Goal: Use online tool/utility

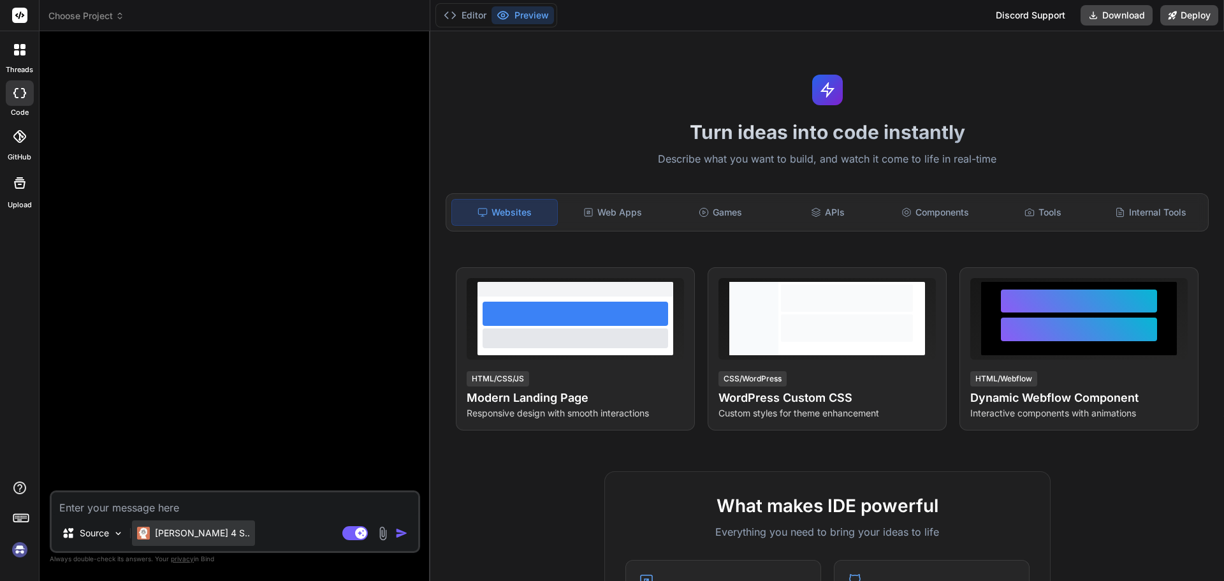
click at [203, 534] on p "Claude 4 S.." at bounding box center [202, 533] width 95 height 13
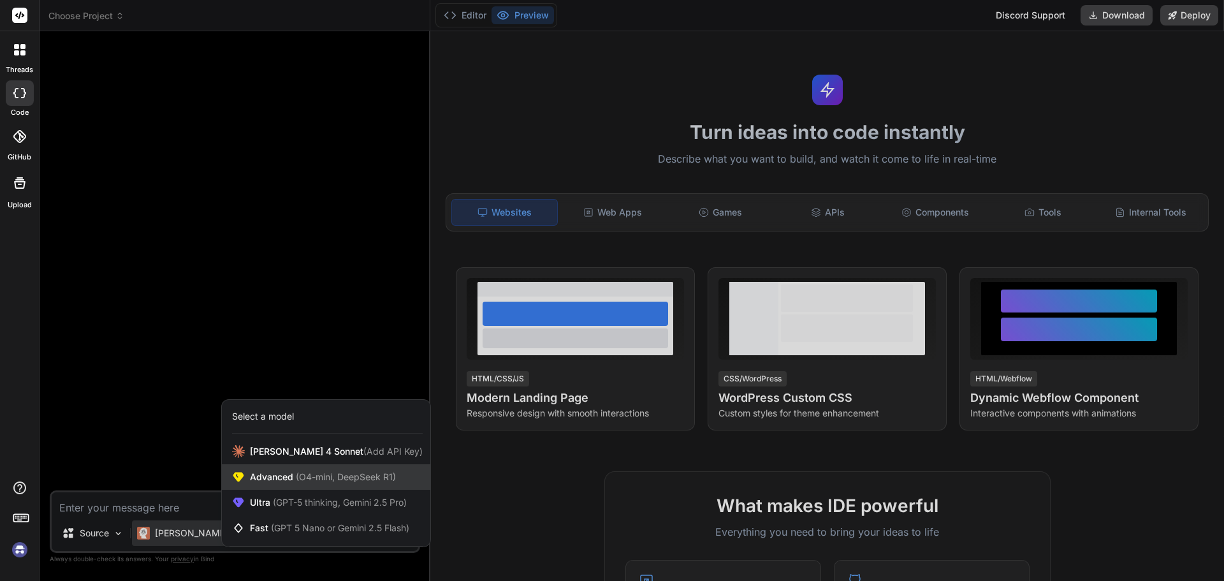
click at [337, 476] on span "(O4-mini, DeepSeek R1)" at bounding box center [344, 476] width 103 height 11
type textarea "x"
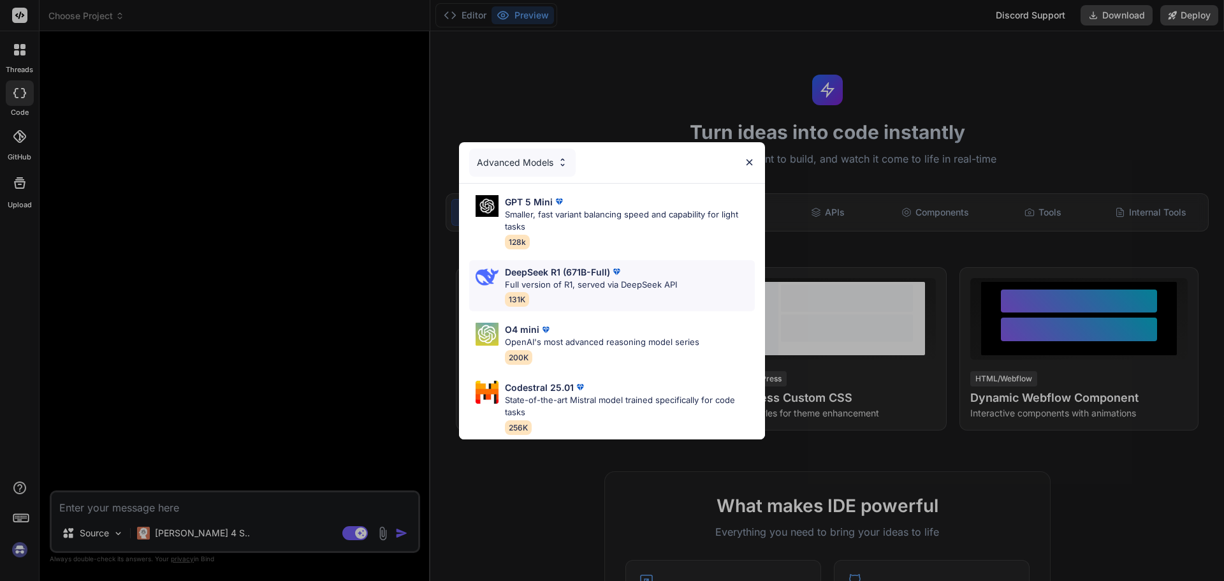
click at [551, 270] on p "DeepSeek R1 (671B-Full)" at bounding box center [557, 271] width 105 height 13
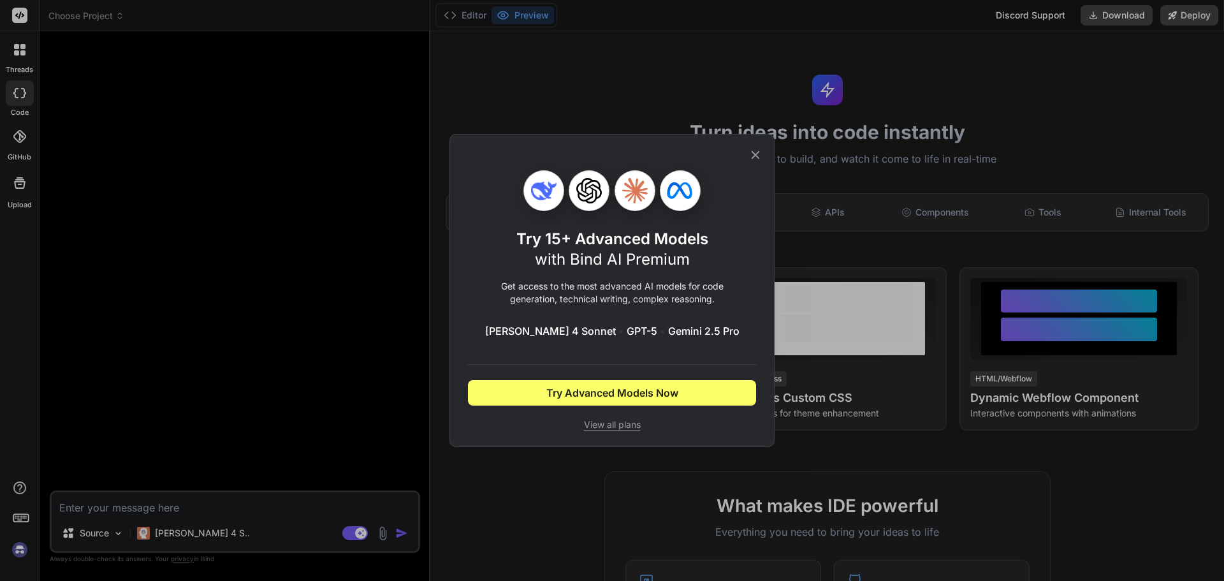
click at [759, 154] on icon at bounding box center [755, 155] width 14 height 14
